Goal: Information Seeking & Learning: Learn about a topic

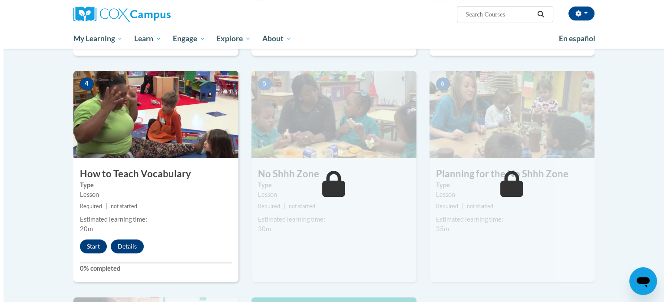
scroll to position [398, 0]
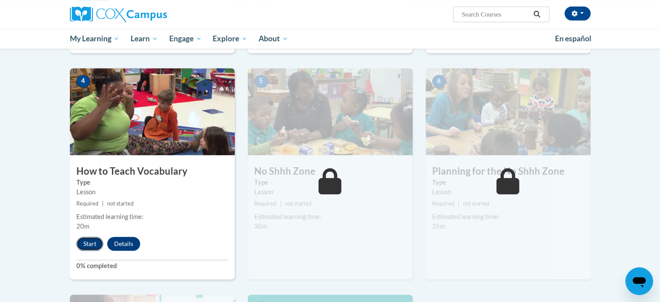
click at [76, 241] on button "Start" at bounding box center [89, 244] width 27 height 14
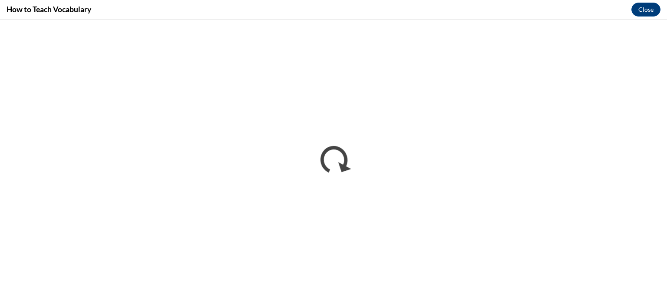
scroll to position [0, 0]
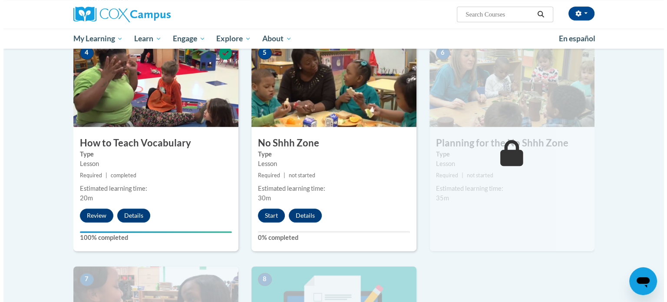
scroll to position [431, 0]
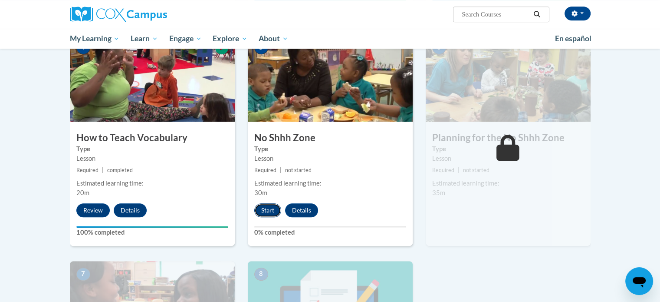
click at [264, 207] on button "Start" at bounding box center [267, 210] width 27 height 14
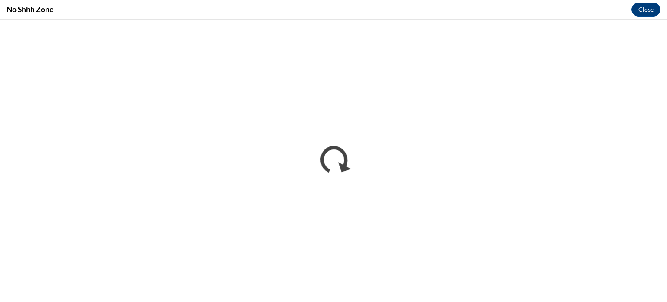
scroll to position [0, 0]
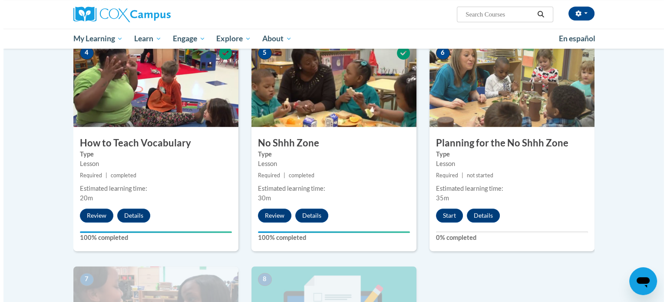
scroll to position [427, 0]
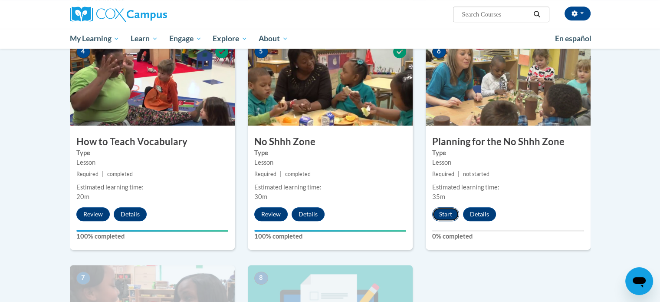
click at [447, 210] on button "Start" at bounding box center [445, 214] width 27 height 14
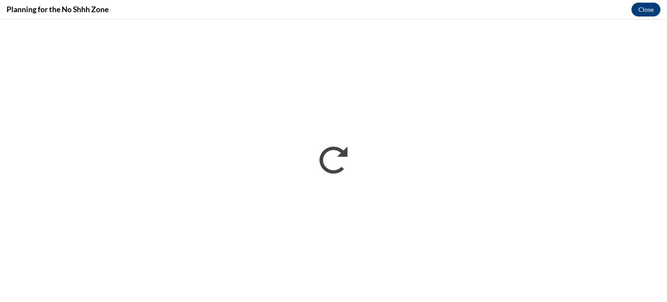
scroll to position [0, 0]
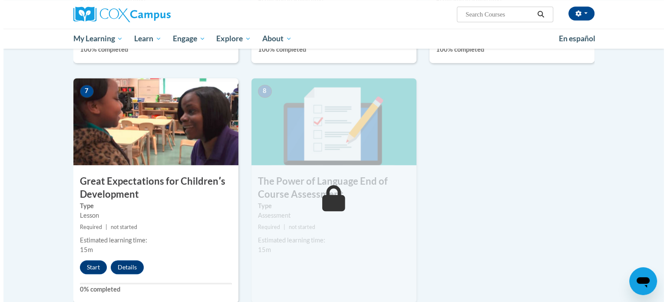
scroll to position [641, 0]
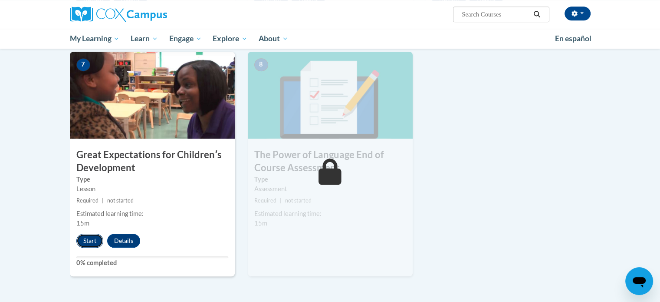
click at [85, 243] on button "Start" at bounding box center [89, 240] width 27 height 14
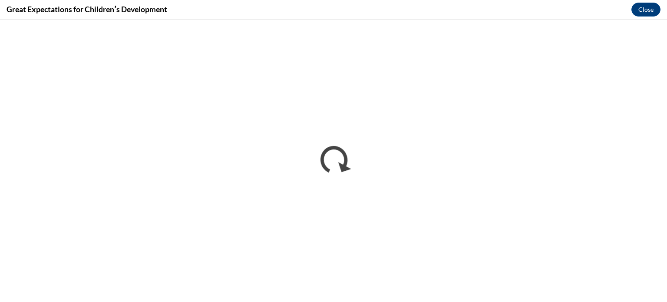
scroll to position [0, 0]
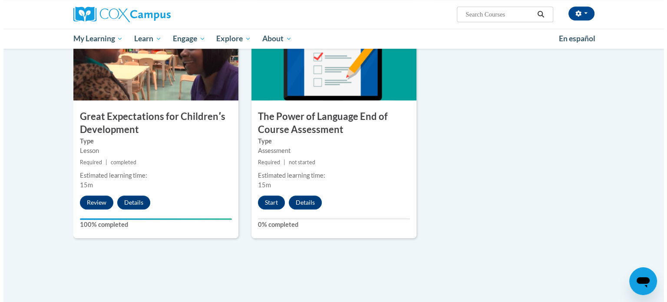
scroll to position [686, 0]
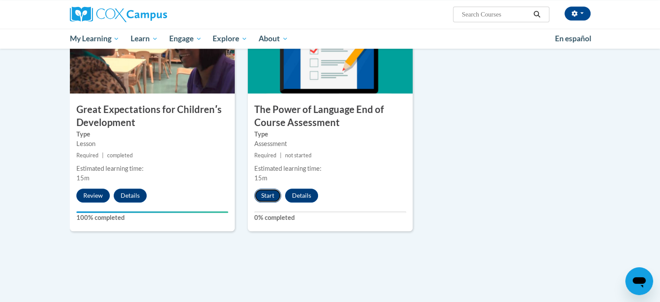
click at [269, 194] on button "Start" at bounding box center [267, 195] width 27 height 14
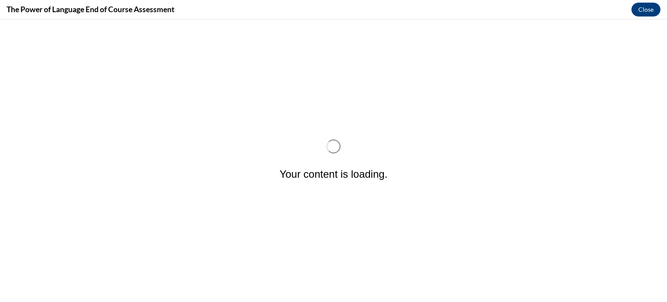
scroll to position [0, 0]
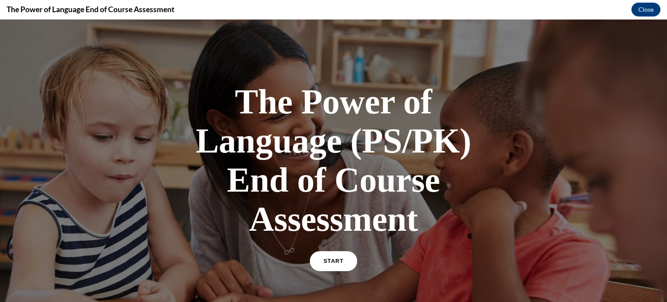
click at [341, 258] on link "START" at bounding box center [332, 261] width 47 height 20
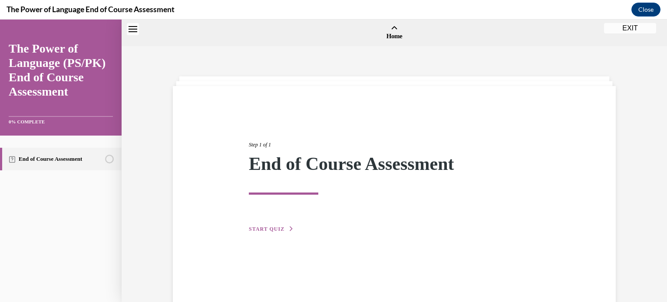
scroll to position [27, 0]
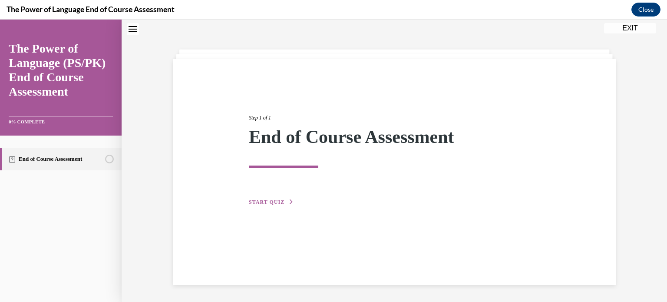
click at [266, 200] on span "START QUIZ" at bounding box center [267, 202] width 36 height 6
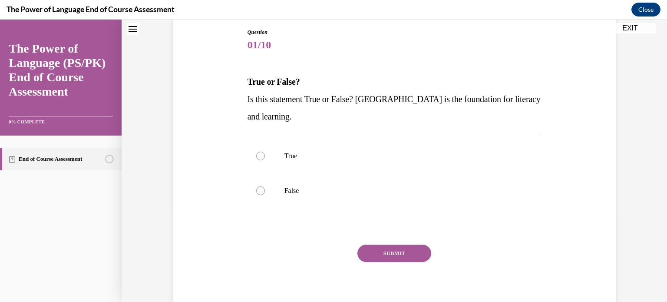
scroll to position [99, 0]
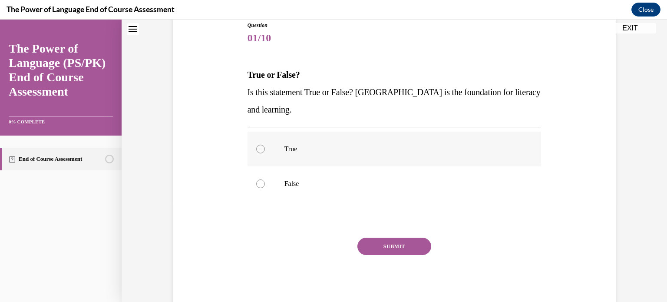
click at [260, 150] on div at bounding box center [260, 149] width 9 height 9
click at [260, 150] on input "True" at bounding box center [260, 149] width 9 height 9
radio input "true"
click at [408, 248] on button "SUBMIT" at bounding box center [394, 245] width 74 height 17
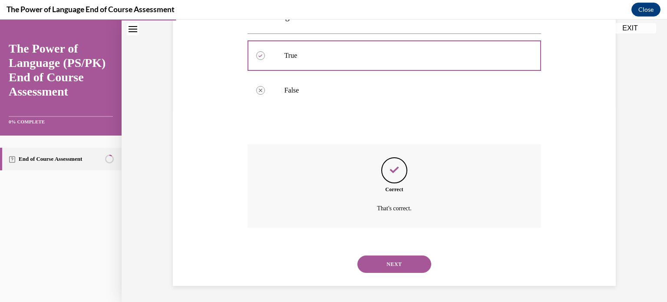
scroll to position [194, 0]
click at [387, 266] on button "NEXT" at bounding box center [394, 262] width 74 height 17
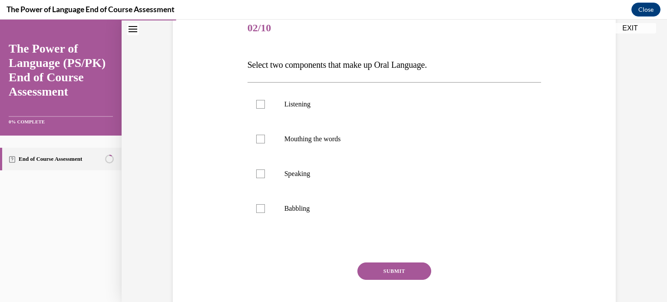
scroll to position [112, 0]
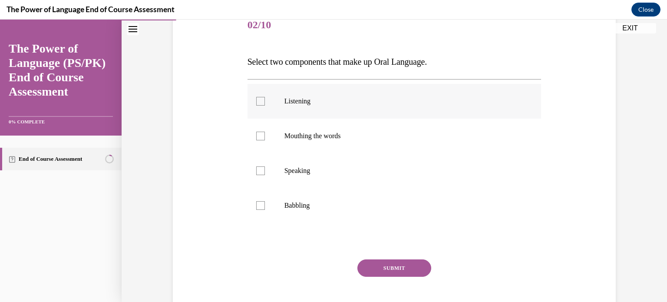
click at [256, 105] on div at bounding box center [260, 101] width 9 height 9
click at [256, 105] on input "Listening" at bounding box center [260, 101] width 9 height 9
checkbox input "true"
click at [252, 175] on label "Speaking" at bounding box center [394, 170] width 294 height 35
click at [256, 175] on input "Speaking" at bounding box center [260, 170] width 9 height 9
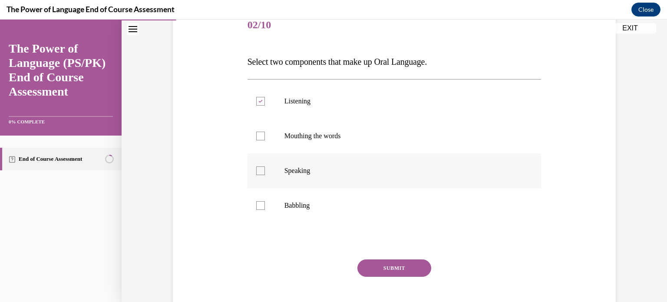
checkbox input "true"
click at [408, 272] on button "SUBMIT" at bounding box center [394, 267] width 74 height 17
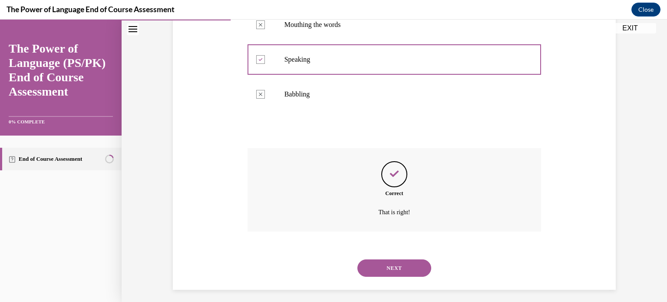
scroll to position [228, 0]
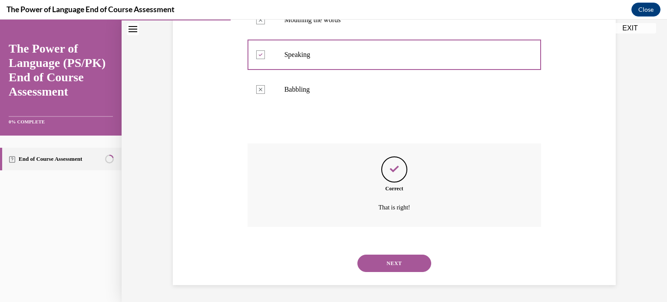
click at [408, 264] on button "NEXT" at bounding box center [394, 262] width 74 height 17
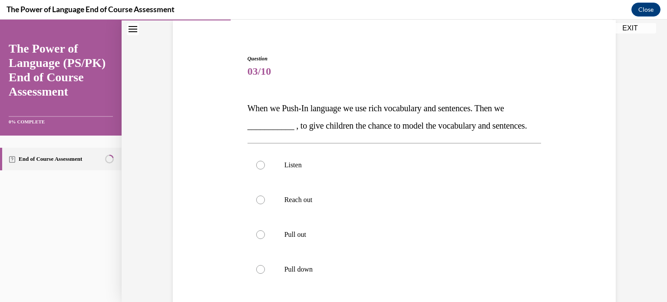
scroll to position [68, 0]
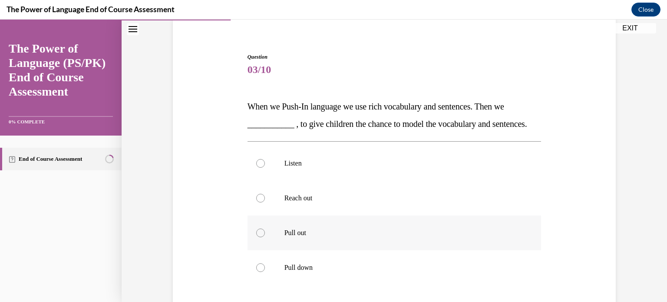
click at [261, 237] on div at bounding box center [260, 232] width 9 height 9
click at [261, 237] on input "Pull out" at bounding box center [260, 232] width 9 height 9
radio input "true"
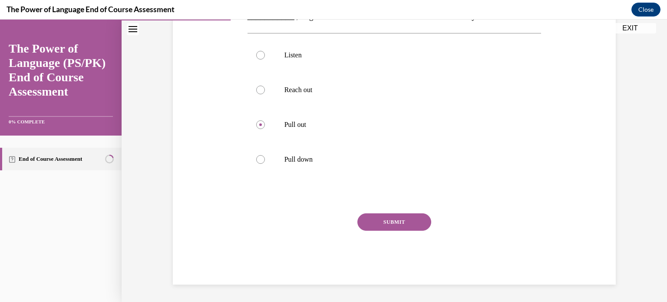
scroll to position [193, 0]
click at [406, 225] on button "SUBMIT" at bounding box center [394, 221] width 74 height 17
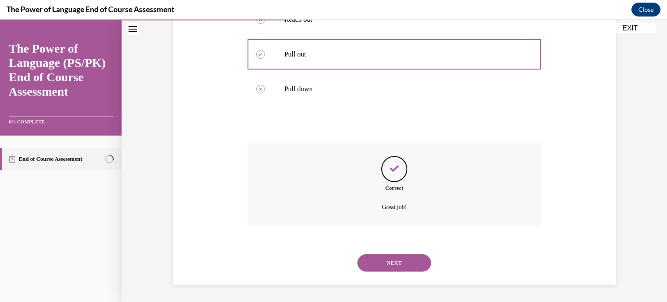
scroll to position [263, 0]
click at [407, 271] on button "NEXT" at bounding box center [394, 262] width 74 height 17
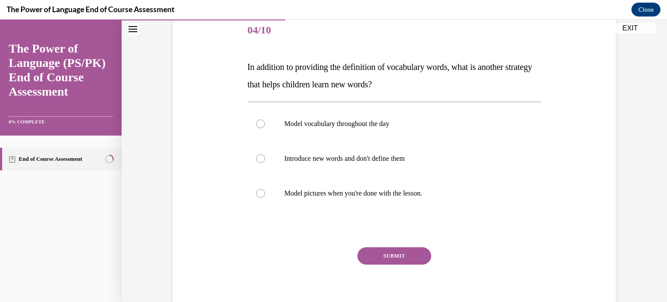
scroll to position [112, 0]
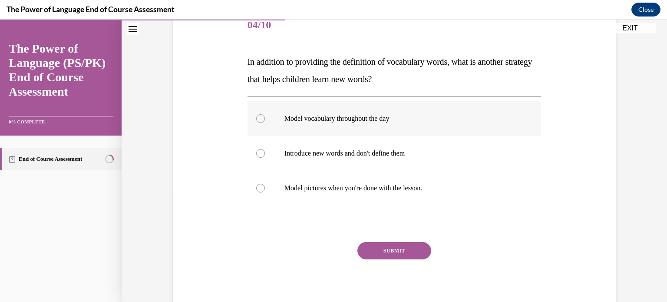
click at [264, 123] on label "Model vocabulary throughout the day" at bounding box center [394, 118] width 294 height 35
click at [264, 123] on input "Model vocabulary throughout the day" at bounding box center [260, 118] width 9 height 9
radio input "true"
click at [398, 246] on button "SUBMIT" at bounding box center [394, 250] width 74 height 17
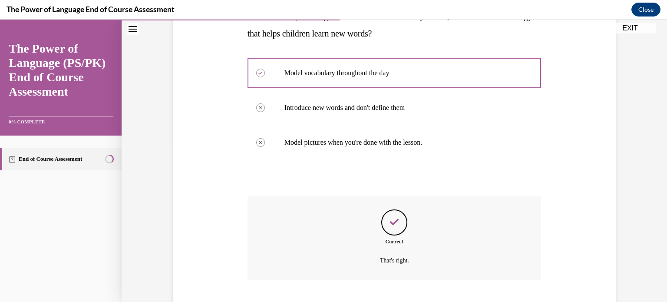
scroll to position [211, 0]
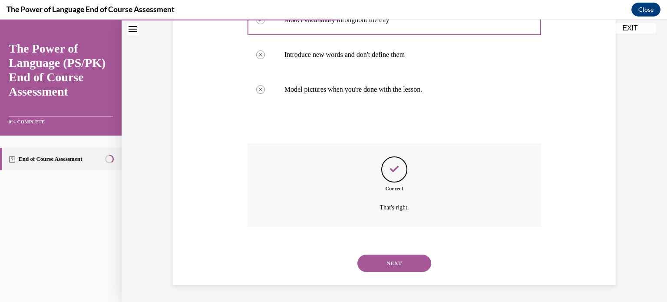
click at [403, 261] on button "NEXT" at bounding box center [394, 262] width 74 height 17
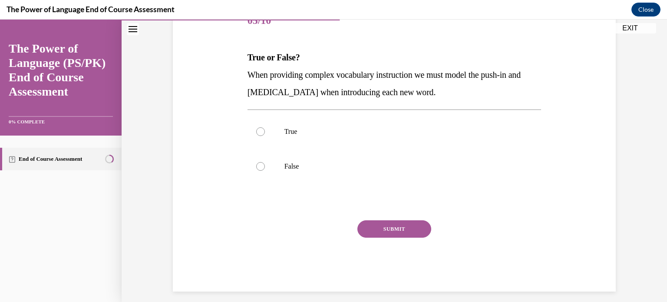
scroll to position [120, 0]
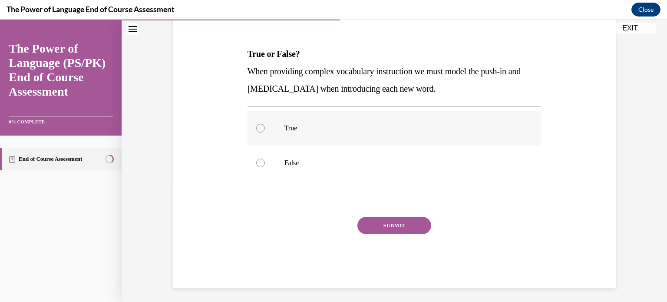
click at [257, 126] on div at bounding box center [260, 128] width 9 height 9
click at [257, 126] on input "True" at bounding box center [260, 128] width 9 height 9
radio input "true"
click at [389, 226] on button "SUBMIT" at bounding box center [394, 225] width 74 height 17
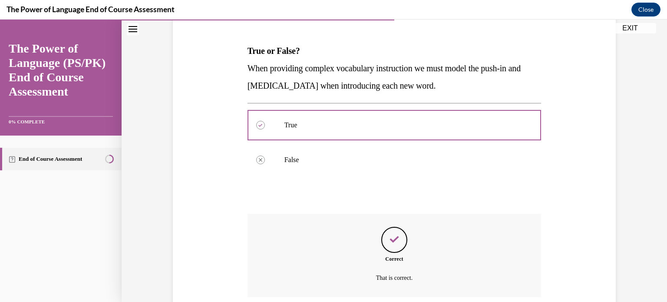
scroll to position [194, 0]
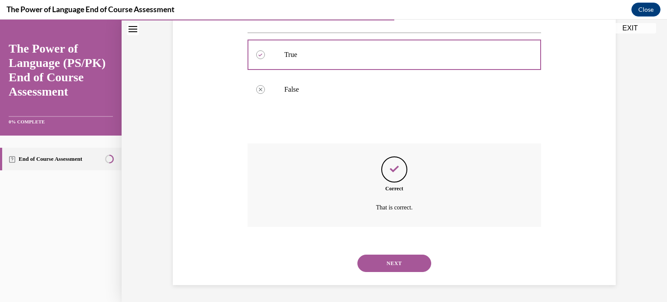
click at [387, 271] on div "NEXT" at bounding box center [394, 263] width 294 height 35
click at [390, 263] on button "NEXT" at bounding box center [394, 262] width 74 height 17
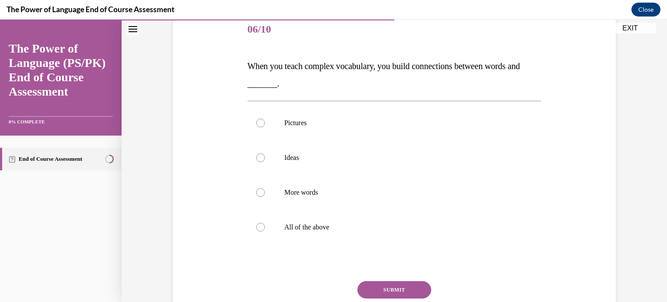
scroll to position [109, 0]
click at [356, 226] on p "All of the above" at bounding box center [401, 226] width 235 height 9
click at [265, 226] on input "All of the above" at bounding box center [260, 226] width 9 height 9
radio input "true"
click at [397, 286] on button "SUBMIT" at bounding box center [394, 288] width 74 height 17
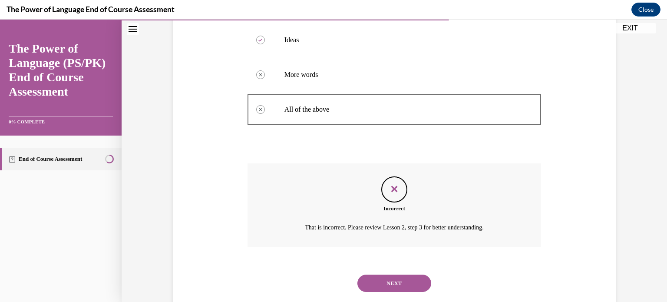
scroll to position [246, 0]
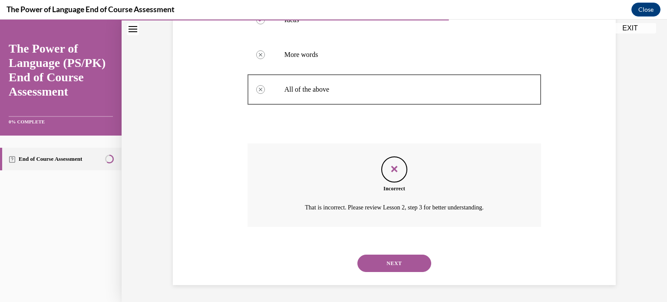
click at [414, 265] on button "NEXT" at bounding box center [394, 262] width 74 height 17
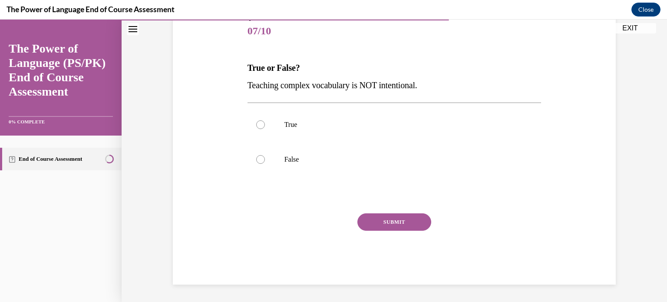
scroll to position [96, 0]
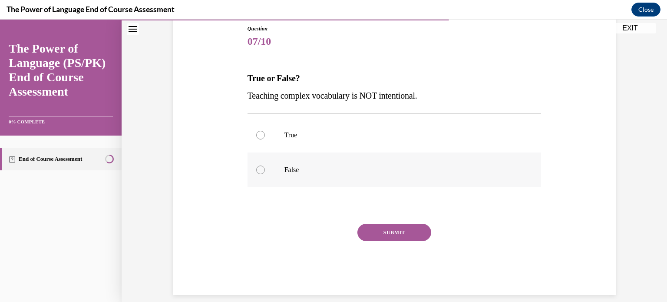
click at [264, 171] on label "False" at bounding box center [394, 169] width 294 height 35
click at [264, 171] on input "False" at bounding box center [260, 169] width 9 height 9
radio input "true"
click at [407, 233] on button "SUBMIT" at bounding box center [394, 231] width 74 height 17
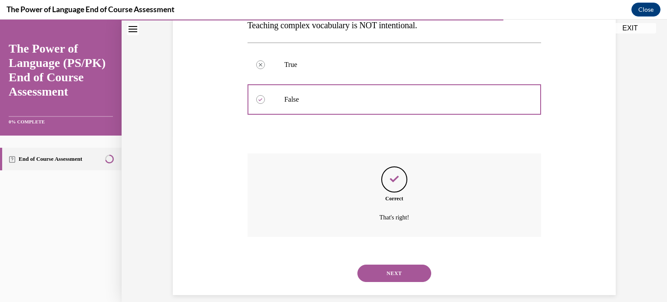
scroll to position [176, 0]
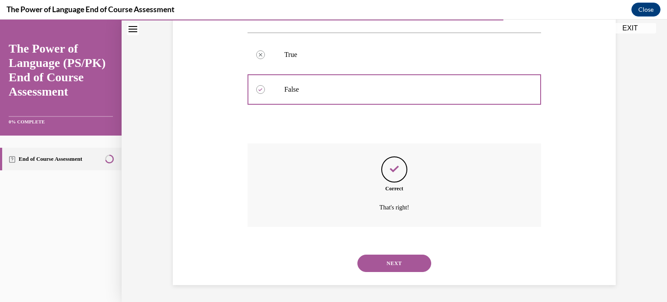
click at [401, 255] on button "NEXT" at bounding box center [394, 262] width 74 height 17
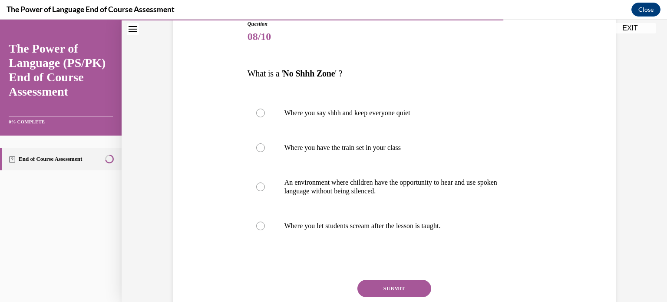
scroll to position [106, 0]
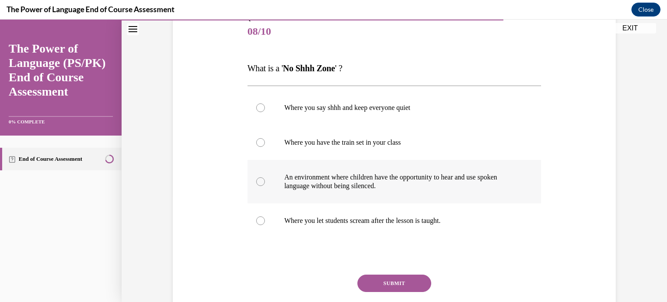
click at [442, 180] on p "An environment where children have the opportunity to hear and use spoken langu…" at bounding box center [401, 181] width 235 height 17
click at [265, 180] on input "An environment where children have the opportunity to hear and use spoken langu…" at bounding box center [260, 181] width 9 height 9
radio input "true"
click at [418, 277] on button "SUBMIT" at bounding box center [394, 282] width 74 height 17
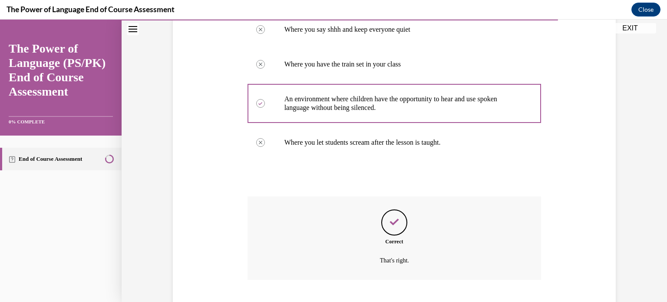
scroll to position [237, 0]
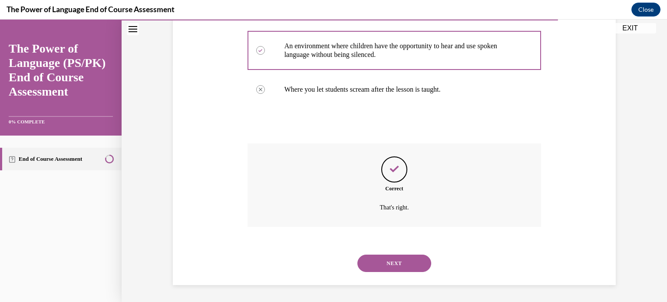
click at [407, 266] on button "NEXT" at bounding box center [394, 262] width 74 height 17
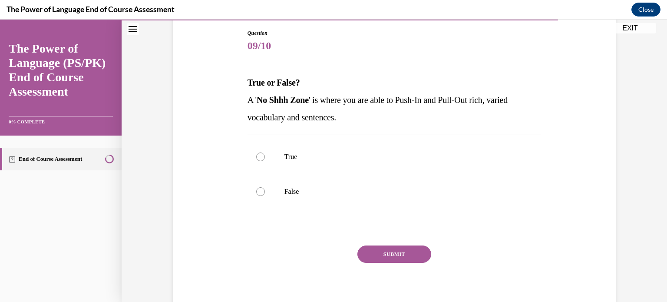
scroll to position [95, 0]
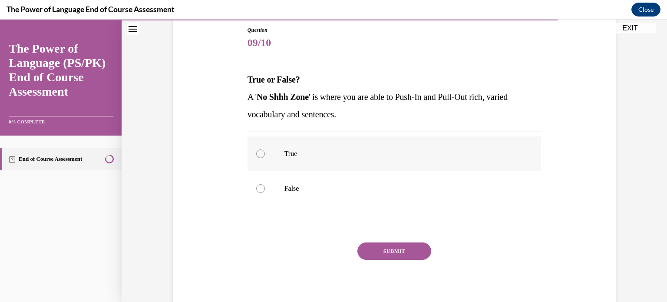
click at [328, 161] on label "True" at bounding box center [394, 153] width 294 height 35
click at [265, 158] on input "True" at bounding box center [260, 153] width 9 height 9
radio input "true"
click at [396, 246] on button "SUBMIT" at bounding box center [394, 250] width 74 height 17
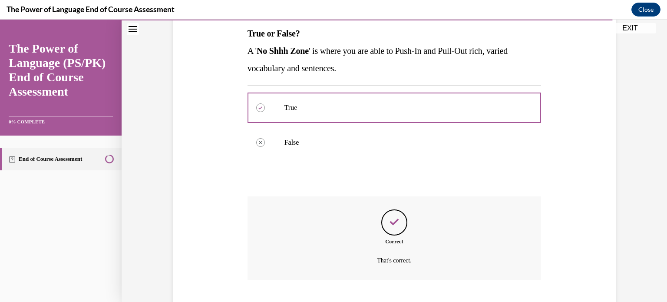
scroll to position [194, 0]
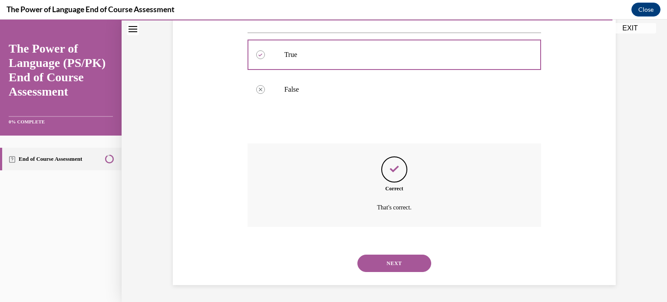
click at [407, 267] on button "NEXT" at bounding box center [394, 262] width 74 height 17
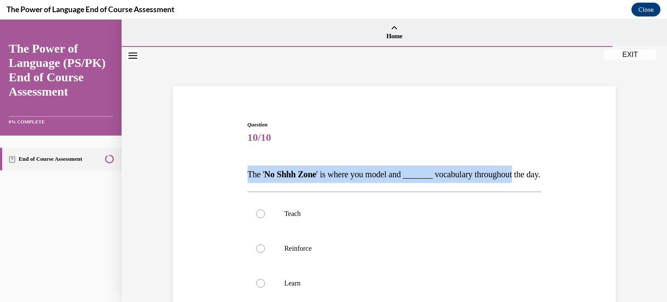
drag, startPoint x: 660, startPoint y: 145, endPoint x: 666, endPoint y: 179, distance: 34.0
click at [660, 179] on div "Home Question 09/10 True or False? A ' No Shhh Zone ' is where you are able to …" at bounding box center [394, 161] width 545 height 282
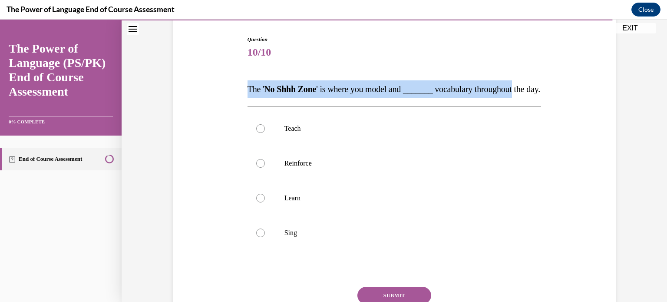
scroll to position [89, 0]
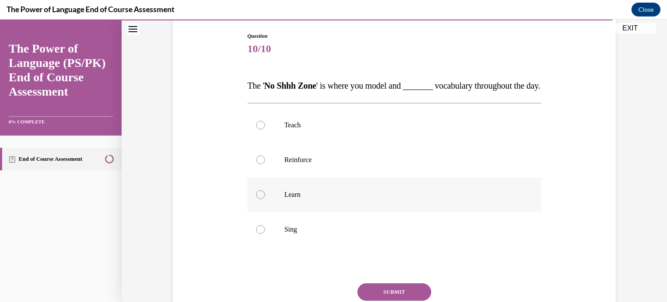
click at [418, 199] on p "Learn" at bounding box center [401, 194] width 235 height 9
click at [265, 199] on input "Learn" at bounding box center [260, 194] width 9 height 9
radio input "true"
click at [311, 164] on p "Reinforce" at bounding box center [401, 159] width 235 height 9
click at [265, 164] on input "Reinforce" at bounding box center [260, 159] width 9 height 9
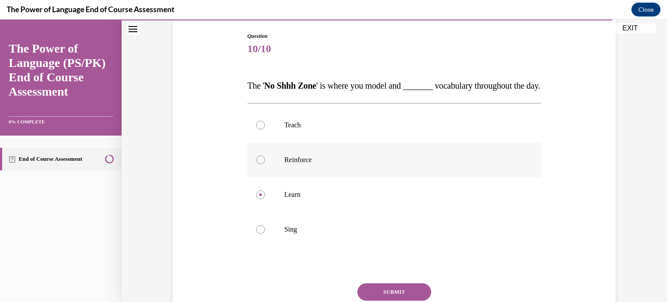
radio input "true"
click at [289, 142] on label "Teach" at bounding box center [394, 125] width 294 height 35
click at [265, 129] on input "Teach" at bounding box center [260, 125] width 9 height 9
radio input "true"
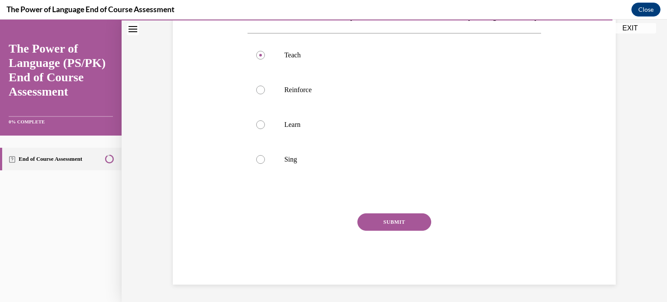
scroll to position [175, 0]
click at [405, 218] on button "SUBMIT" at bounding box center [394, 221] width 74 height 17
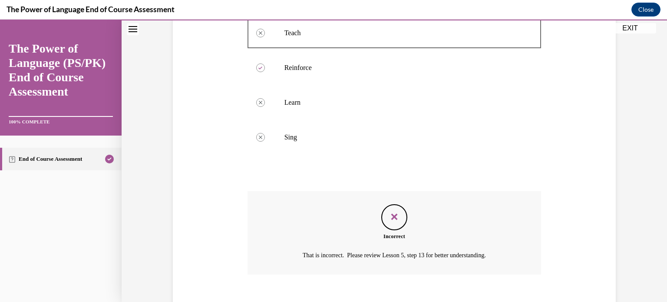
scroll to position [246, 0]
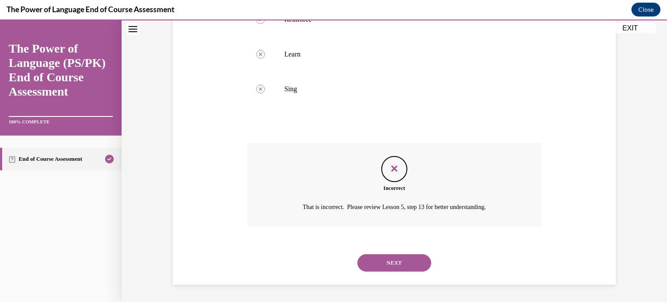
click at [373, 267] on button "NEXT" at bounding box center [394, 262] width 74 height 17
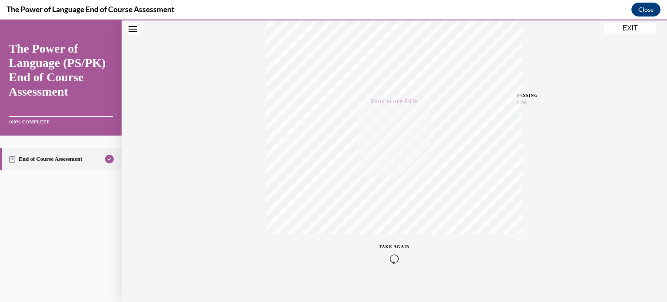
scroll to position [162, 0]
drag, startPoint x: 659, startPoint y: 222, endPoint x: 657, endPoint y: 175, distance: 46.9
click at [657, 175] on div "Quiz Results PASSING 80% Your score 80% Passed PASSING 80% Your score Your scor…" at bounding box center [394, 93] width 545 height 417
click at [616, 33] on button "EXIT" at bounding box center [630, 28] width 52 height 10
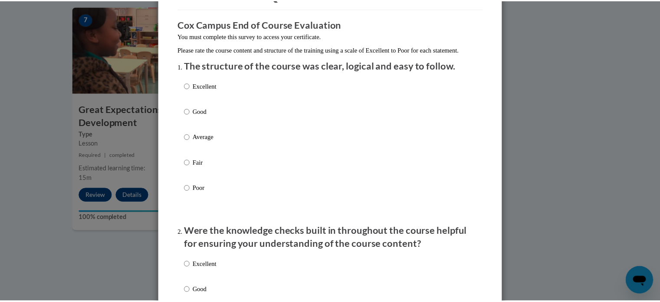
scroll to position [59, 0]
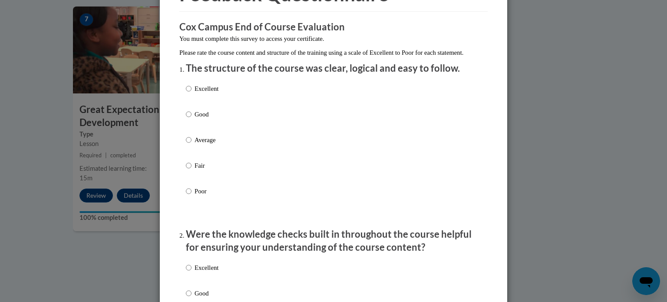
click at [186, 145] on input "Average" at bounding box center [189, 140] width 6 height 10
radio input "true"
drag, startPoint x: 658, startPoint y: 56, endPoint x: 666, endPoint y: 93, distance: 37.7
click at [660, 93] on div "Feedback Questionnaire Rate Course Comments Cox Campus End of Course Evaluation…" at bounding box center [333, 151] width 667 height 302
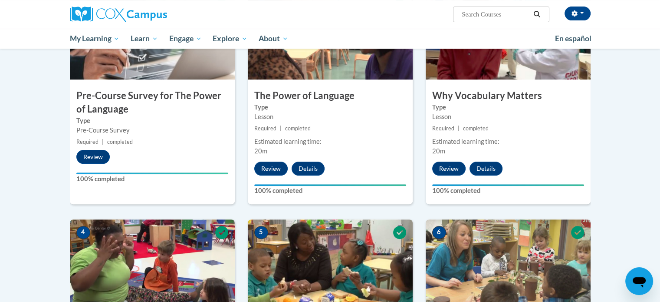
scroll to position [0, 0]
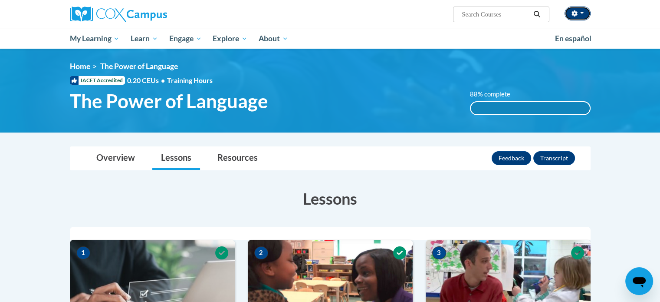
click at [585, 13] on button "button" at bounding box center [578, 14] width 26 height 14
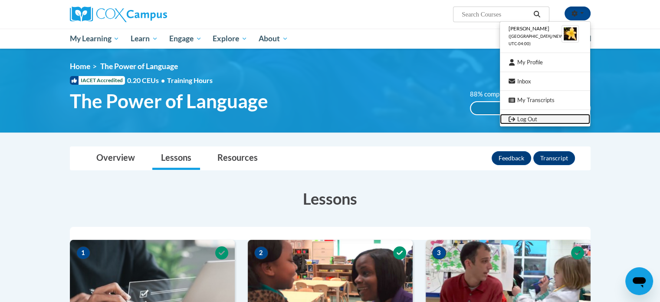
click at [559, 118] on link "Log Out" at bounding box center [545, 119] width 90 height 11
